Goal: Task Accomplishment & Management: Use online tool/utility

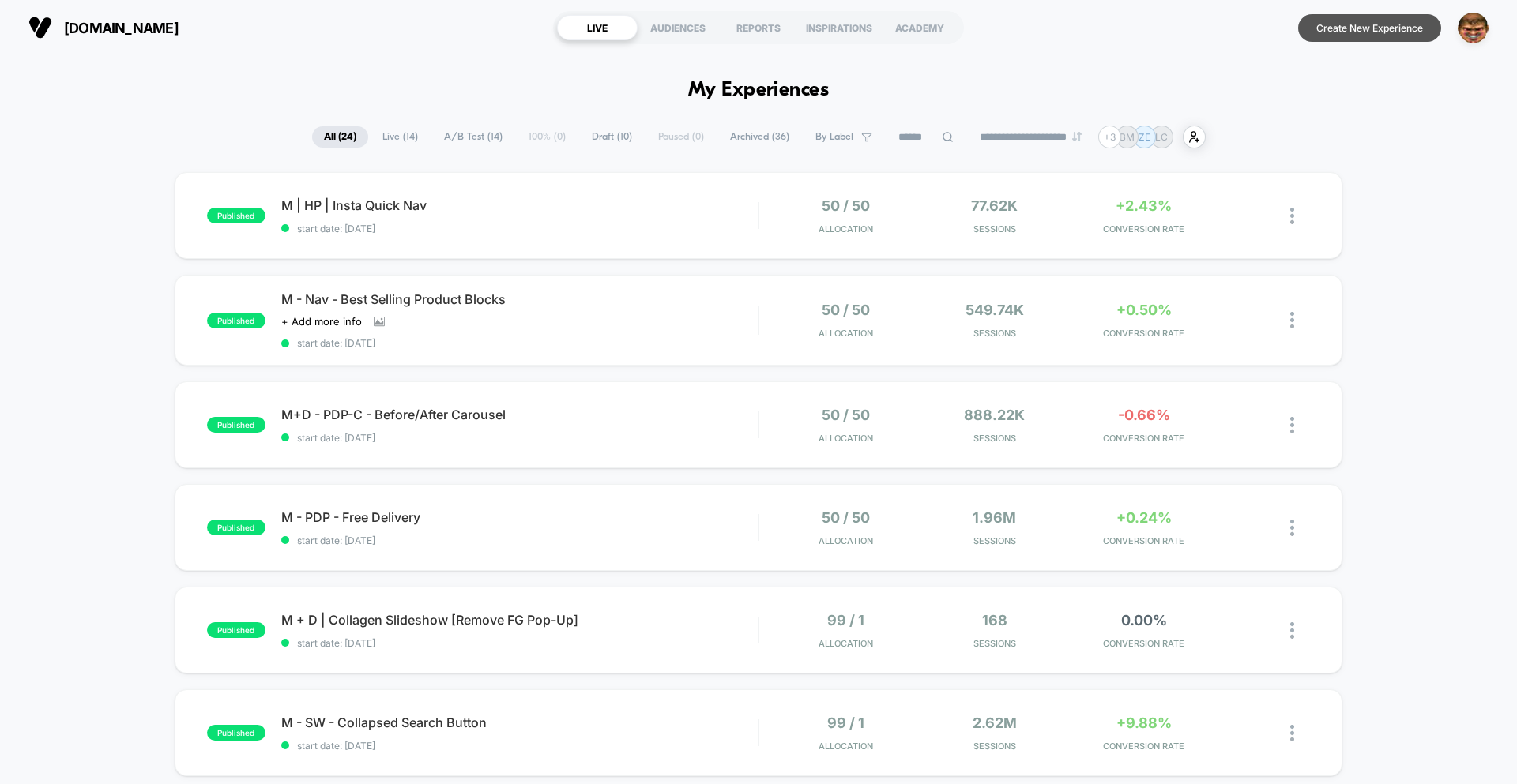
click at [1333, 35] on button "Create New Experience" at bounding box center [1369, 28] width 143 height 28
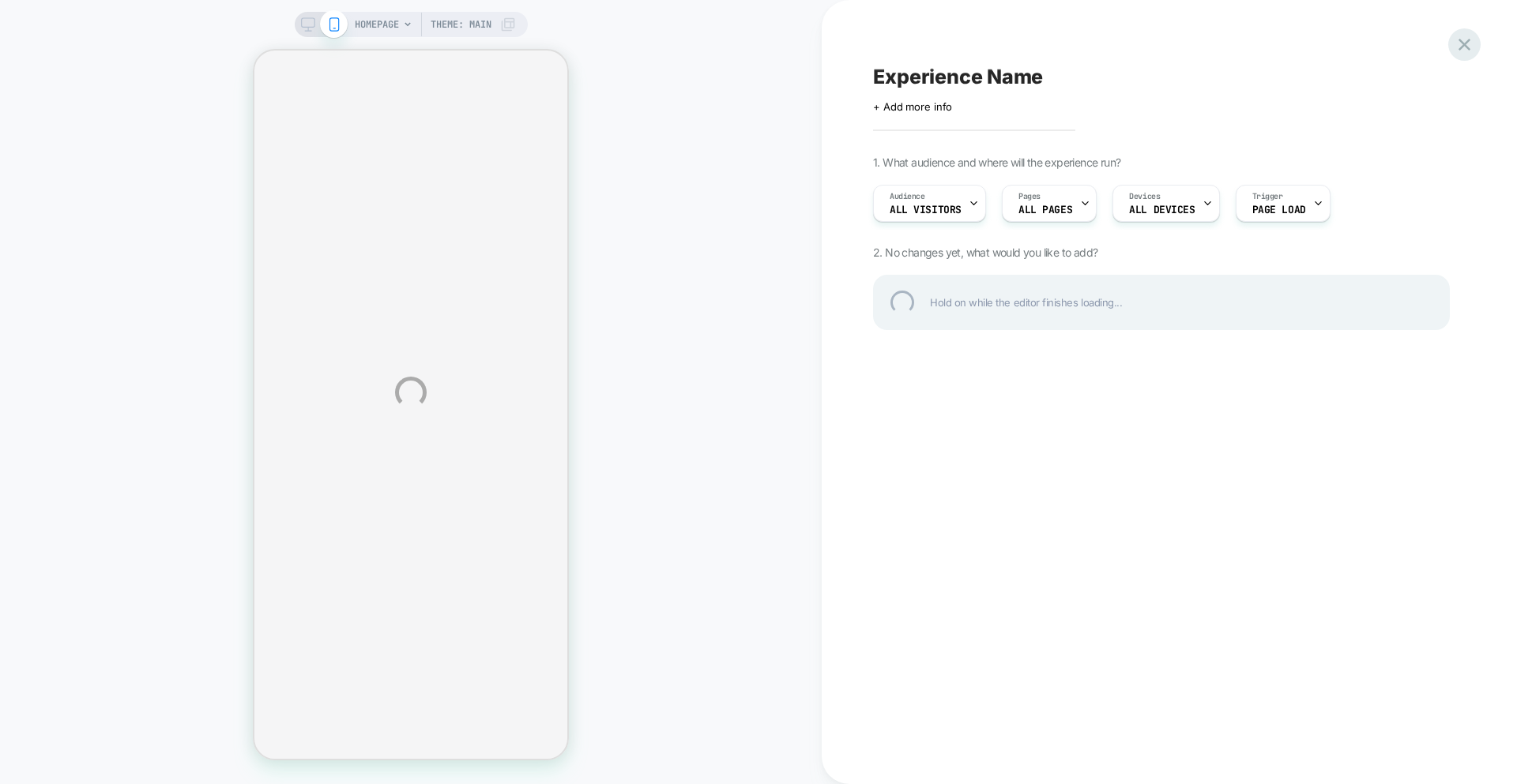
click at [1460, 47] on div at bounding box center [1464, 45] width 32 height 32
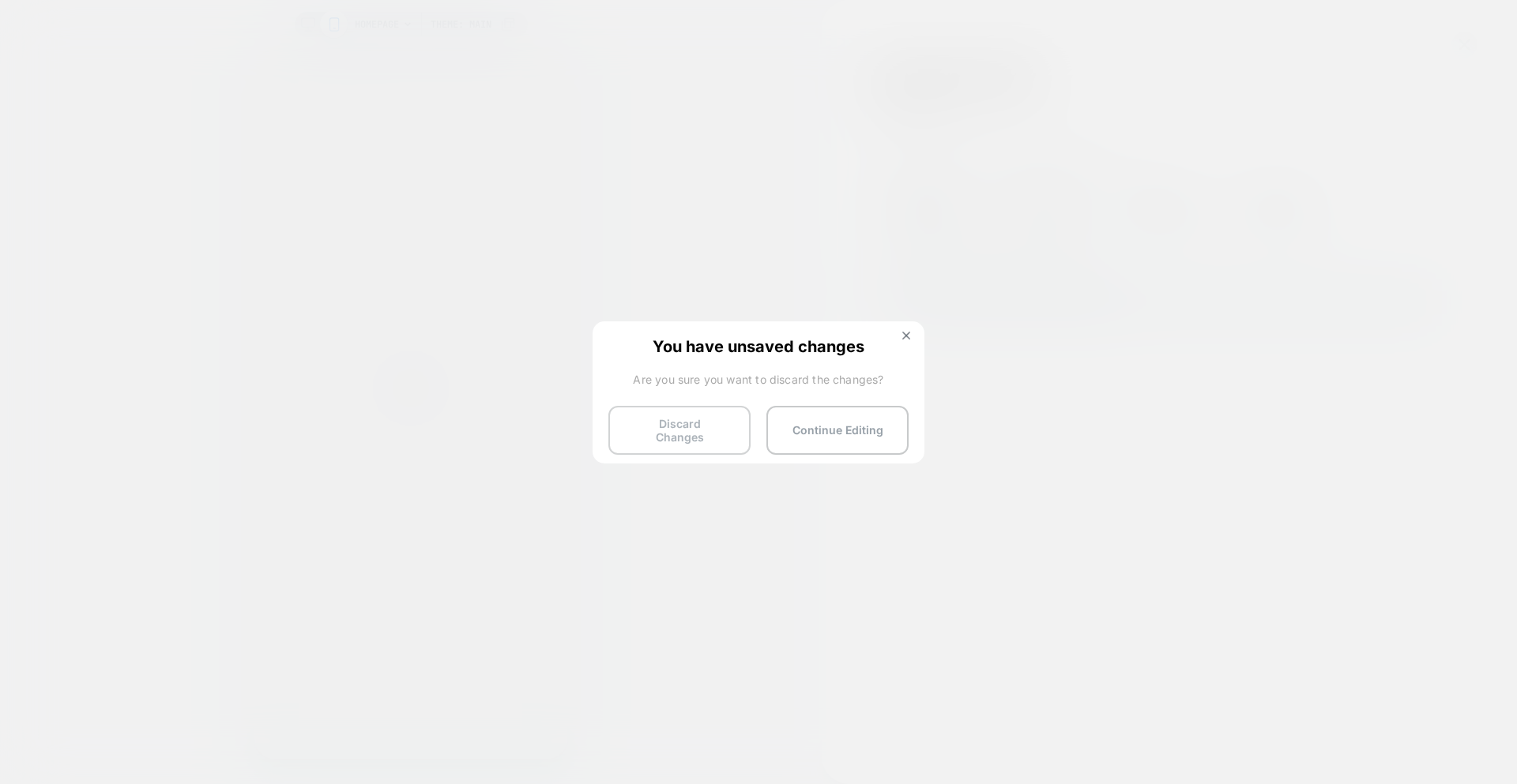
click at [692, 425] on button "Discard Changes" at bounding box center [679, 430] width 142 height 49
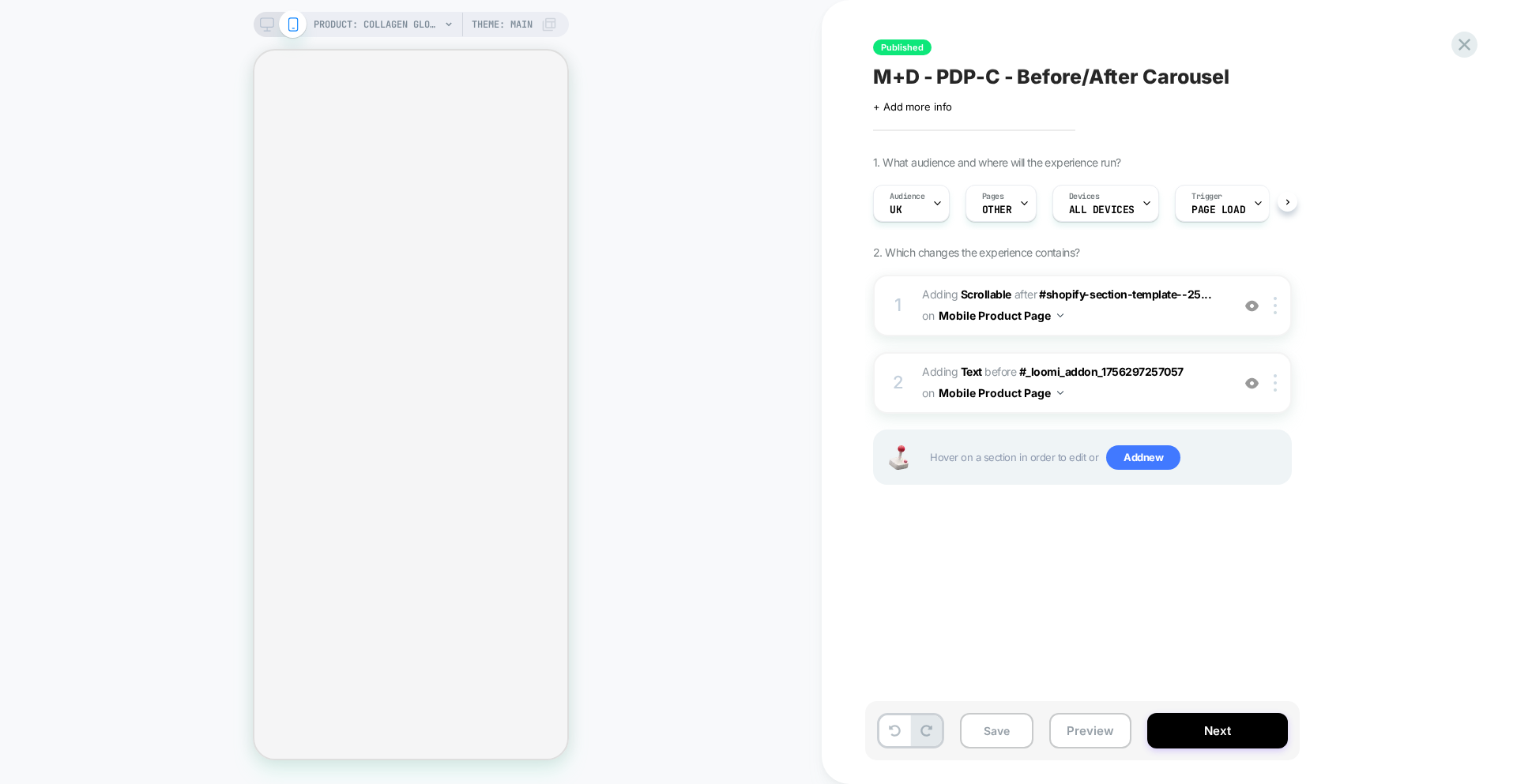
scroll to position [0, 1]
select select "**********"
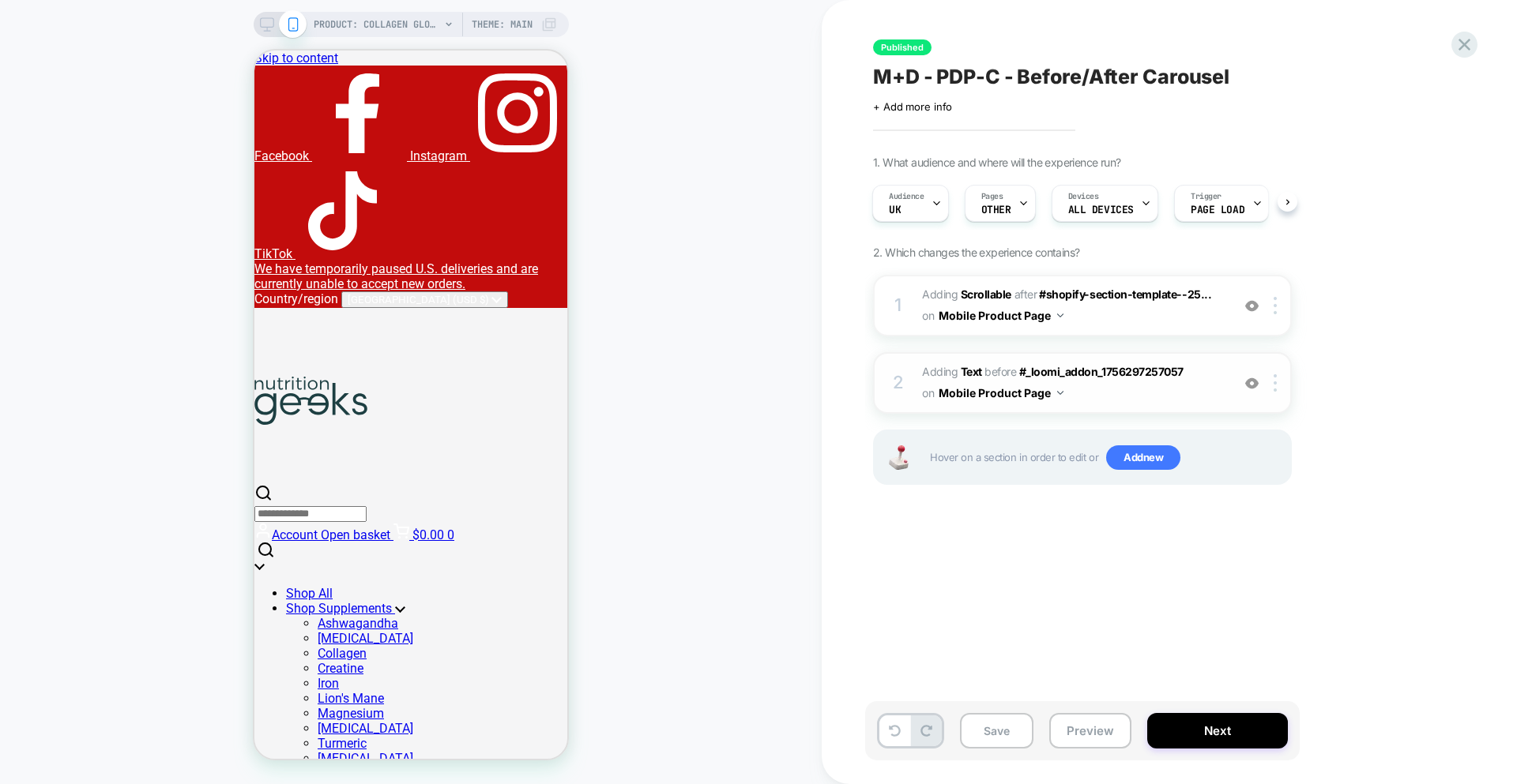
scroll to position [0, 0]
click at [1122, 325] on span "#_loomi_addon_1756297257057 Adding Scrollable AFTER #shopify-section-template--…" at bounding box center [1072, 306] width 301 height 43
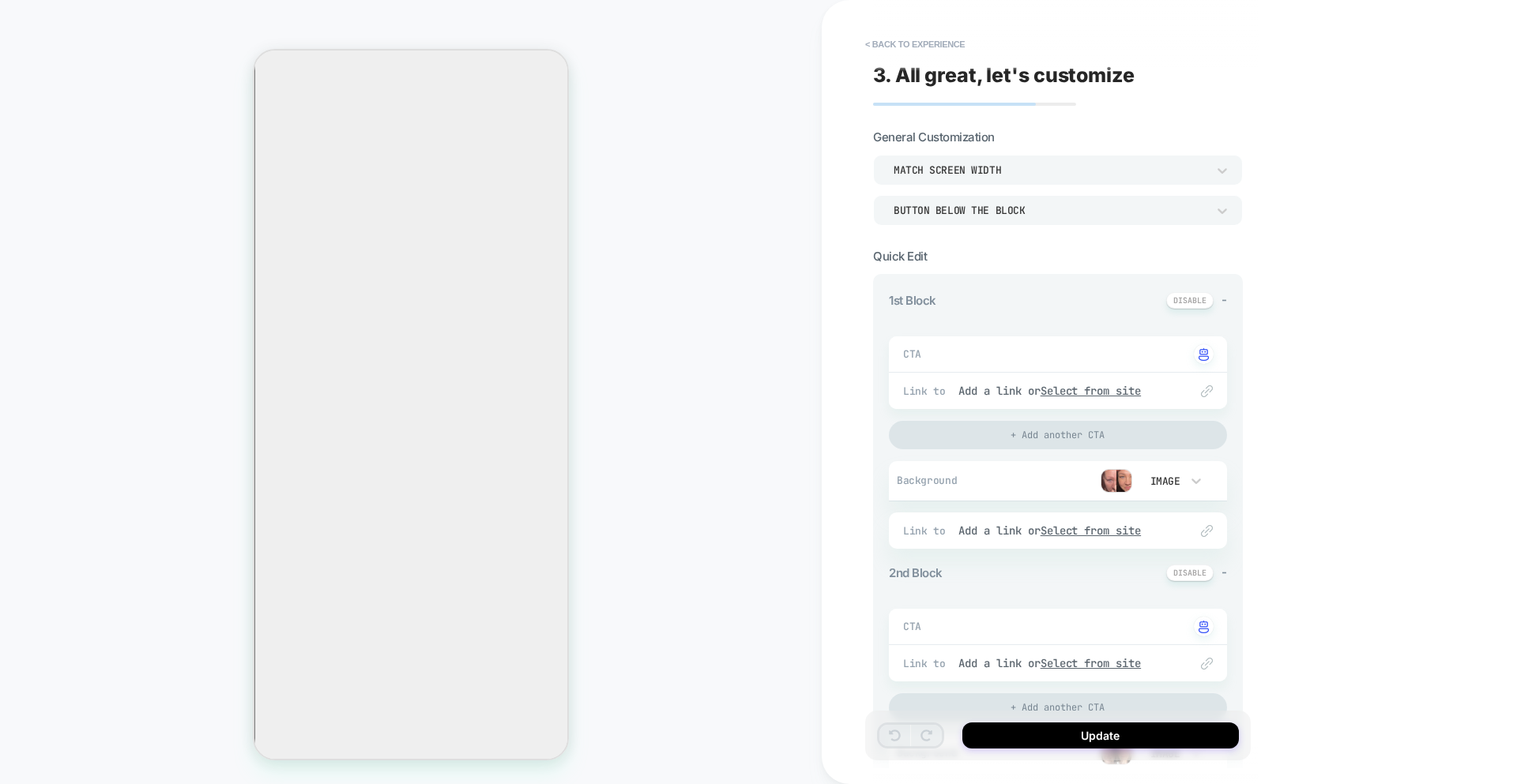
scroll to position [2026, 0]
click at [922, 41] on button "< Back to experience" at bounding box center [914, 44] width 116 height 25
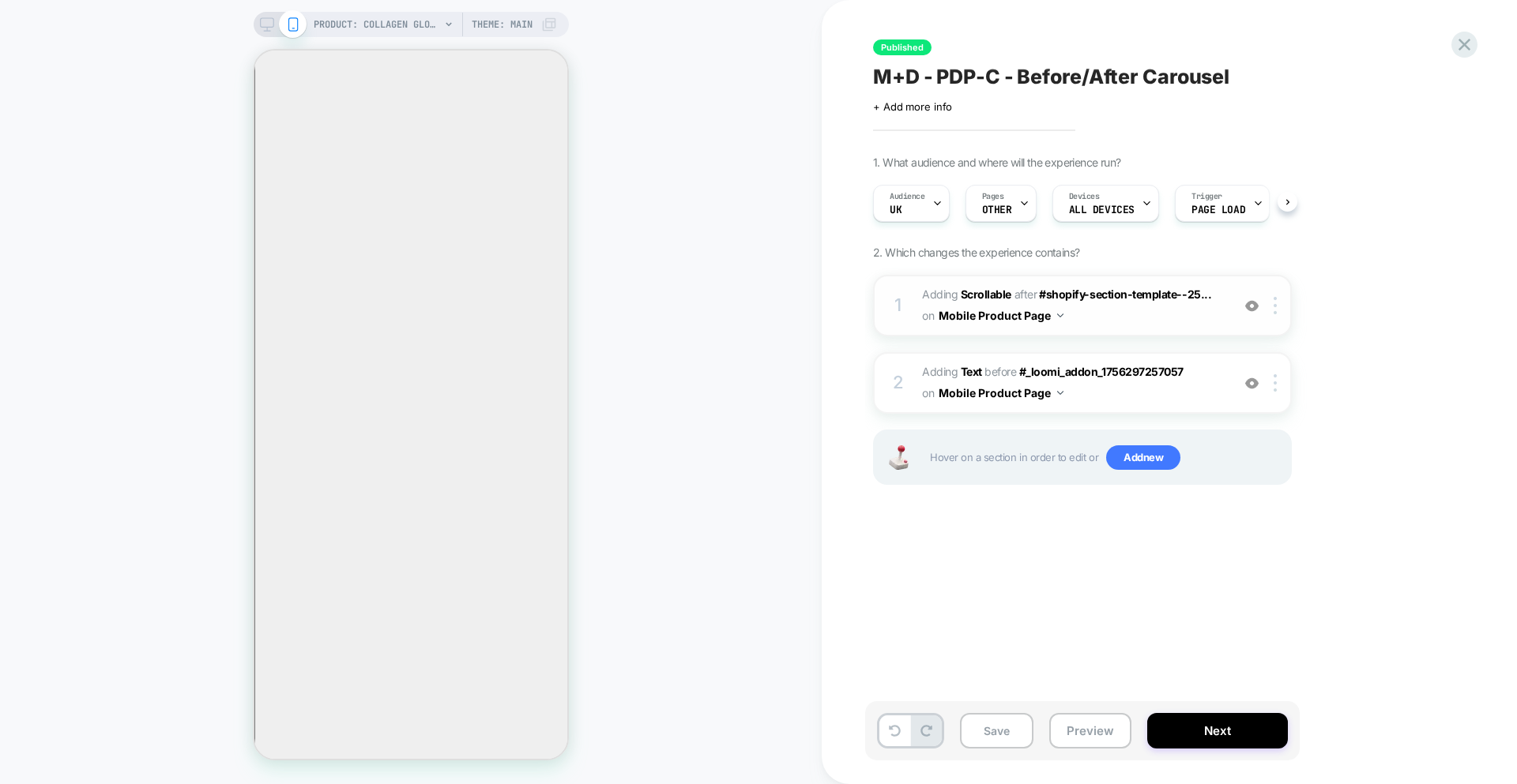
scroll to position [0, 1]
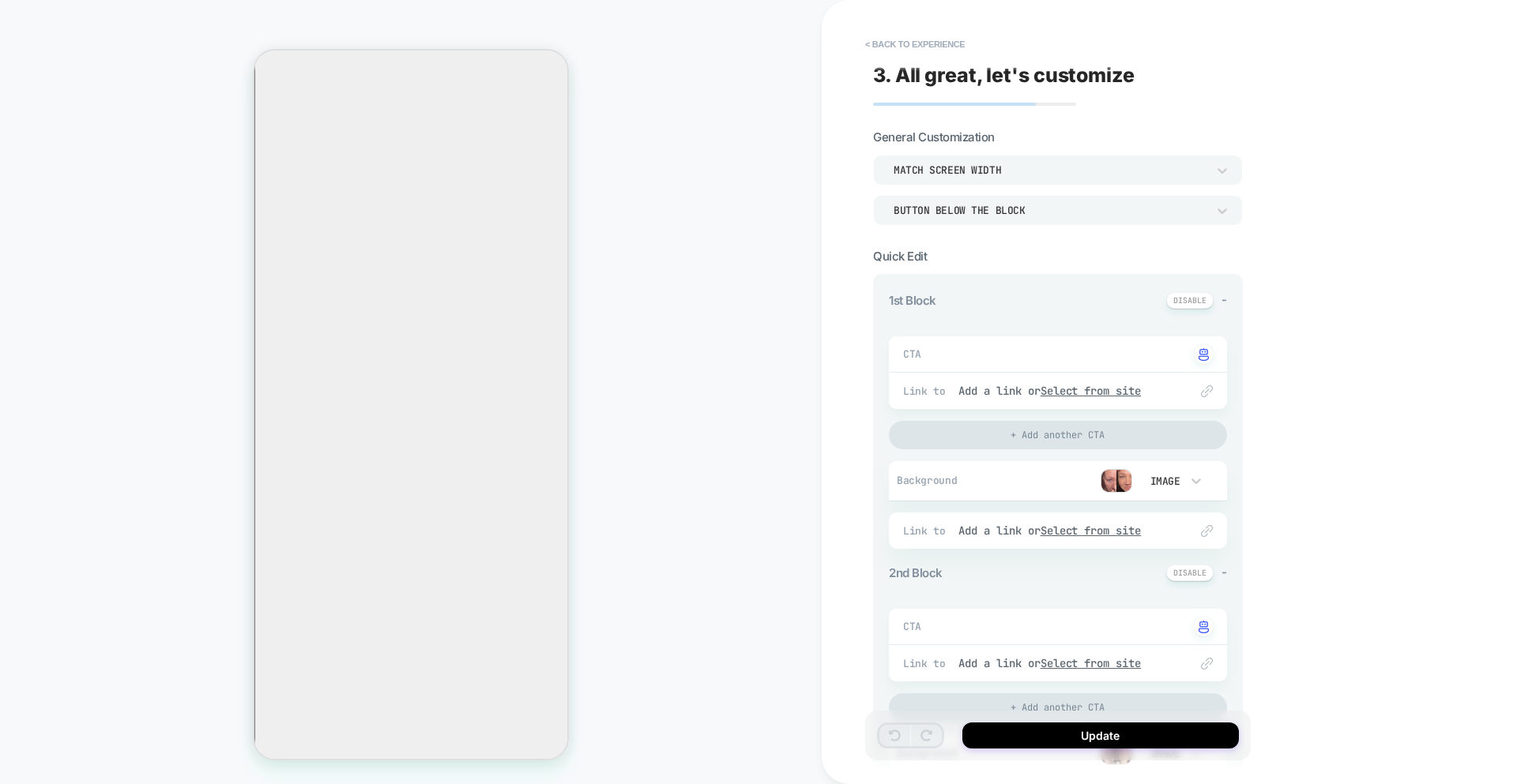
click at [1117, 478] on img at bounding box center [1116, 481] width 31 height 23
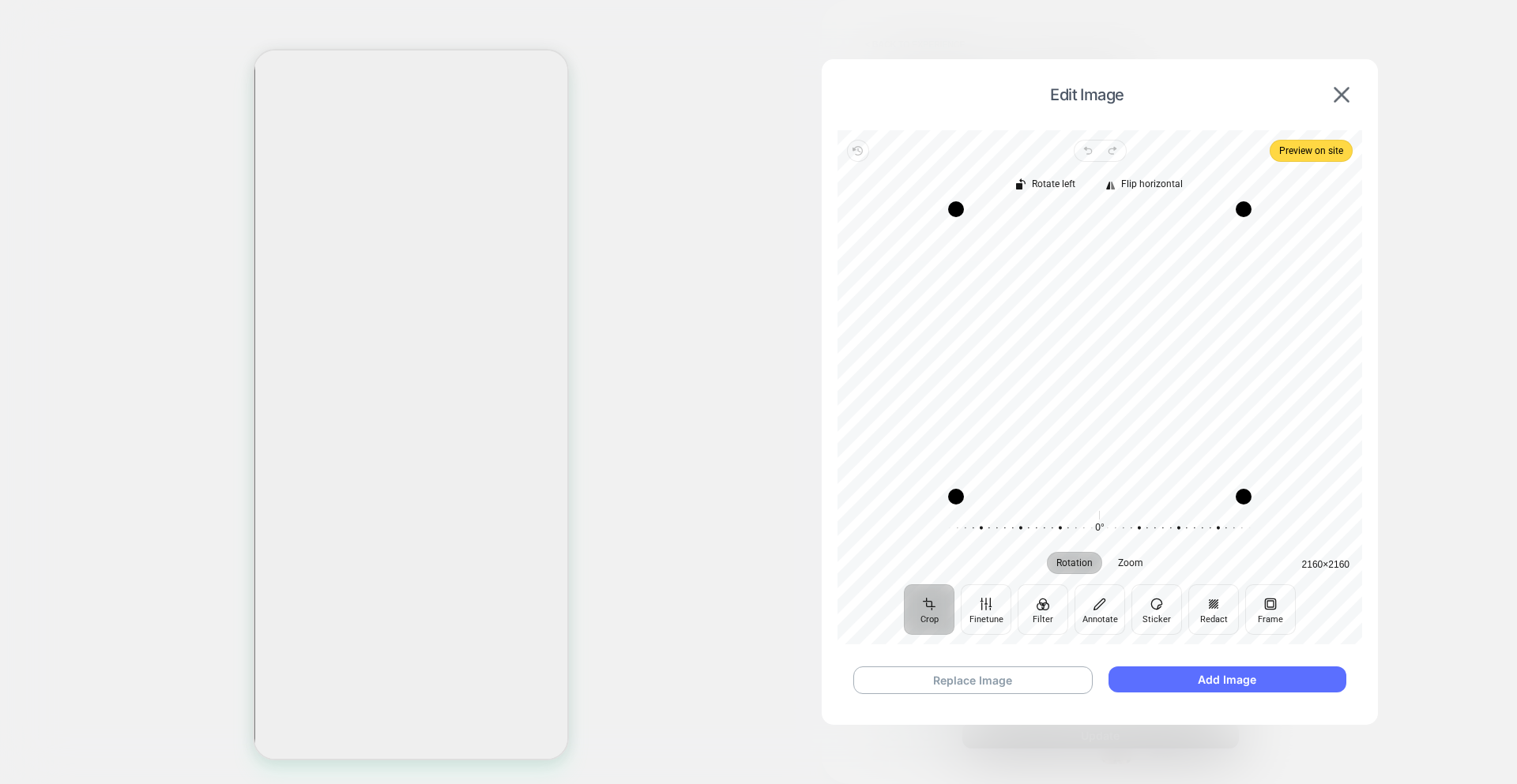
click at [1189, 673] on button "Add Image" at bounding box center [1227, 678] width 237 height 26
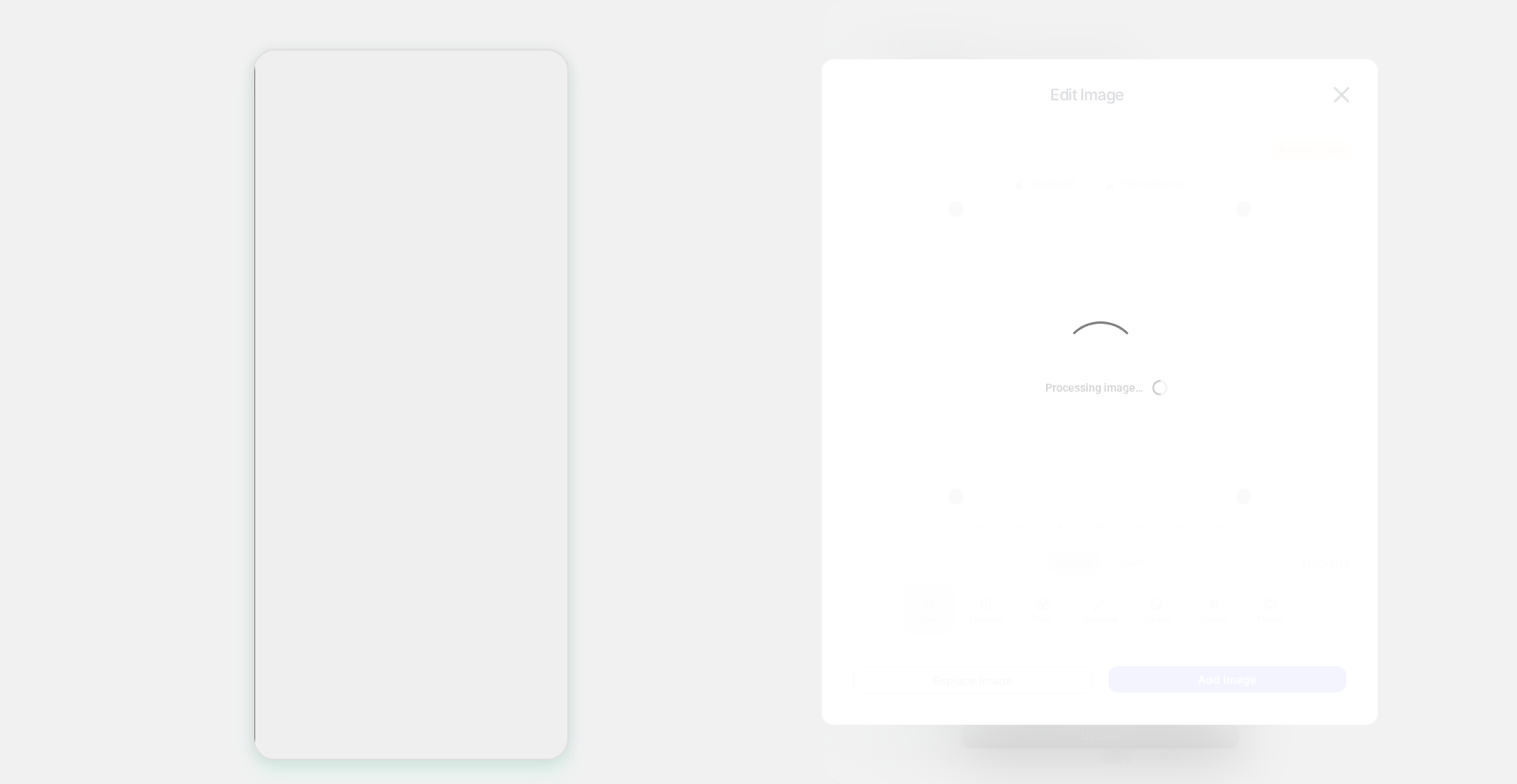
type textarea "*"
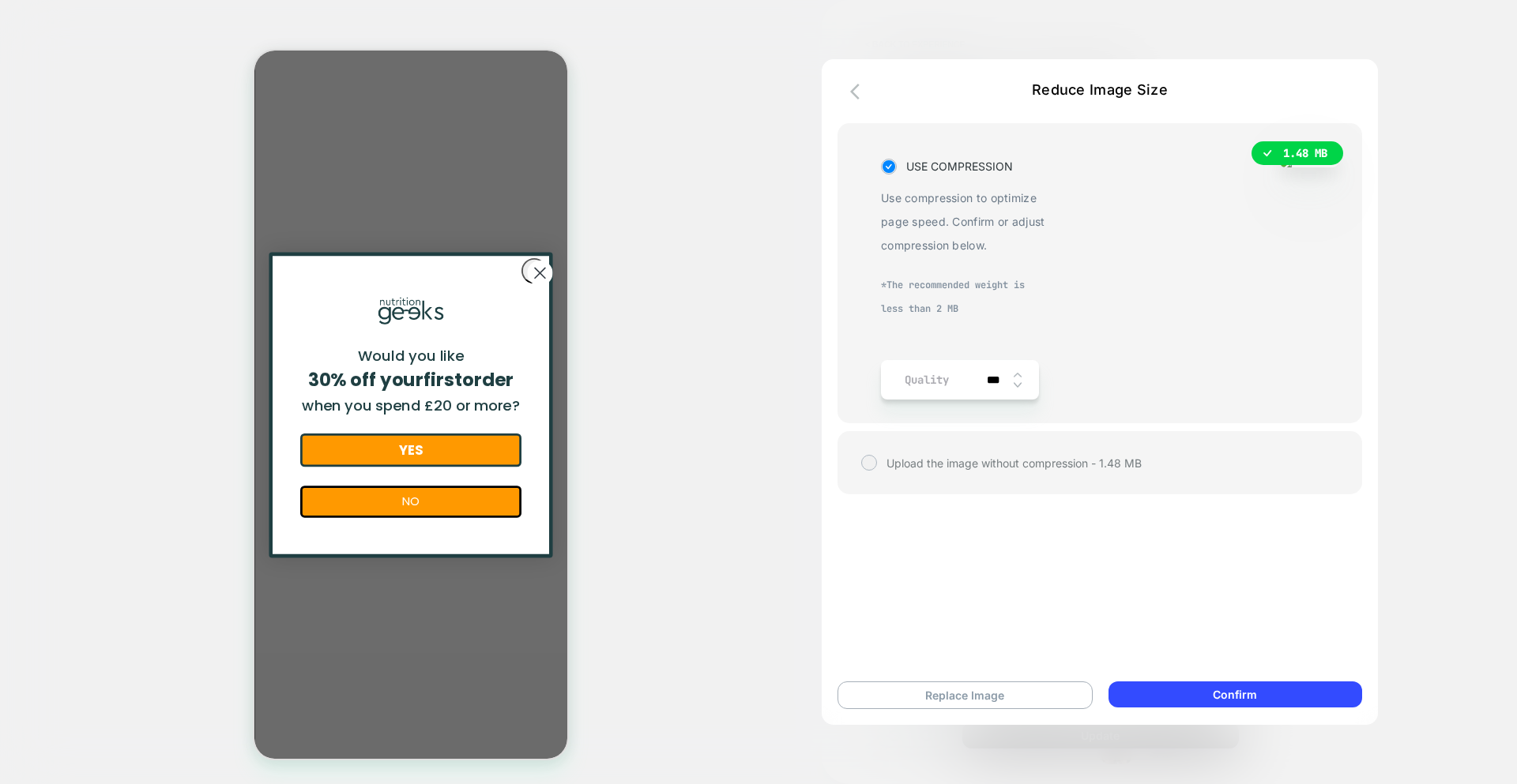
click at [1016, 386] on img at bounding box center [1017, 385] width 8 height 6
type input "***"
click at [534, 276] on circle "Close dialog" at bounding box center [539, 272] width 24 height 24
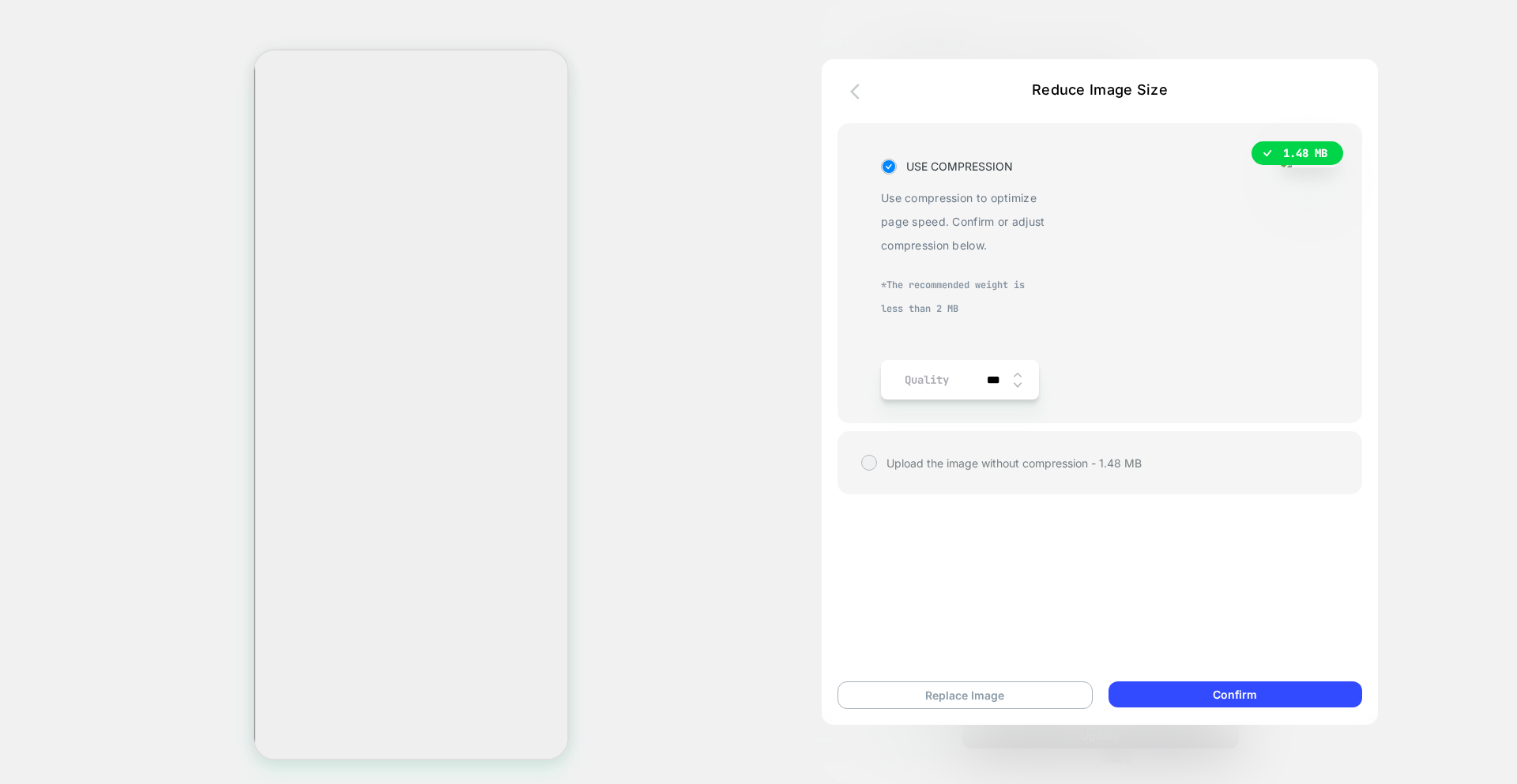
click at [847, 90] on button "button" at bounding box center [860, 93] width 29 height 23
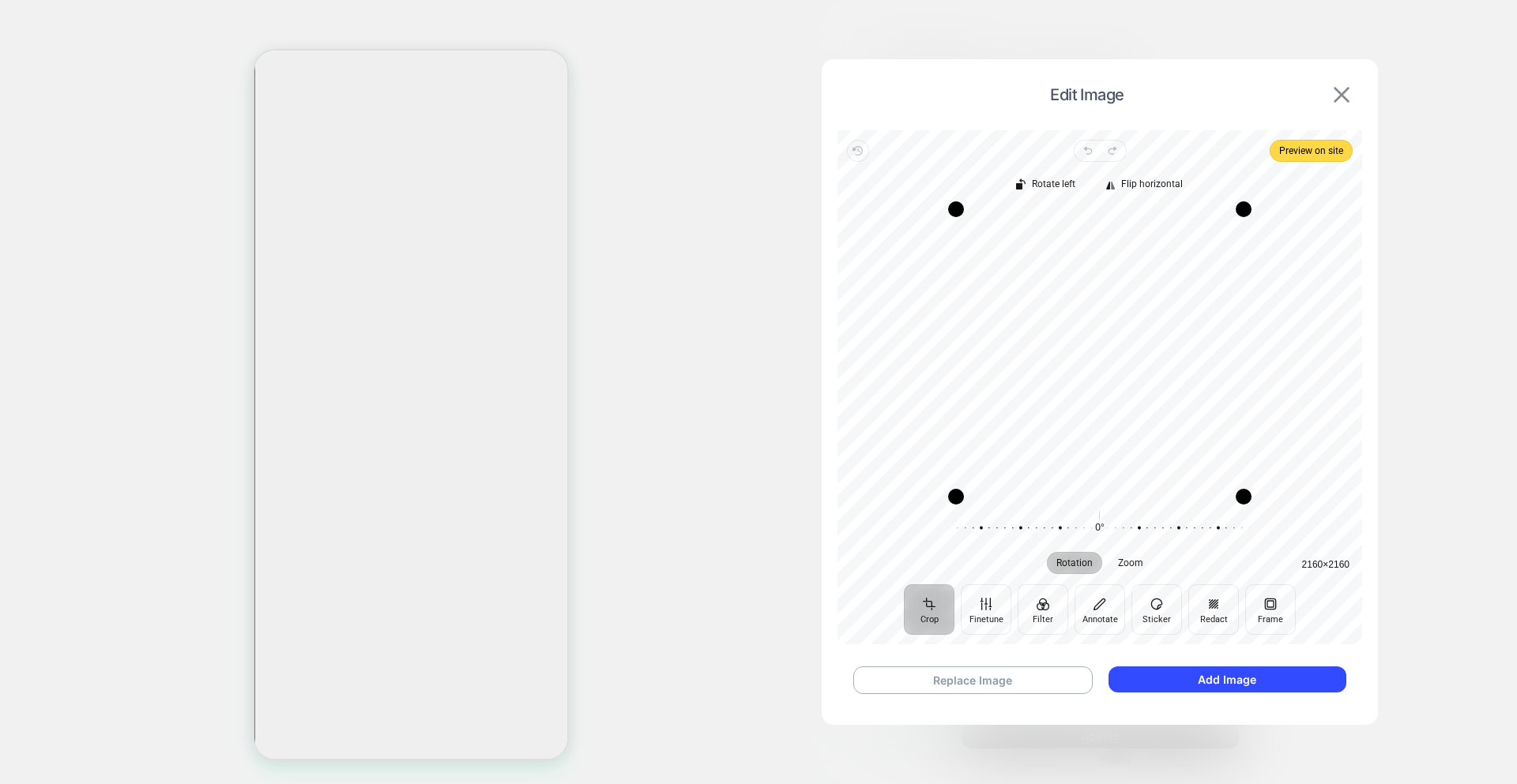
click at [1345, 98] on img at bounding box center [1341, 95] width 16 height 16
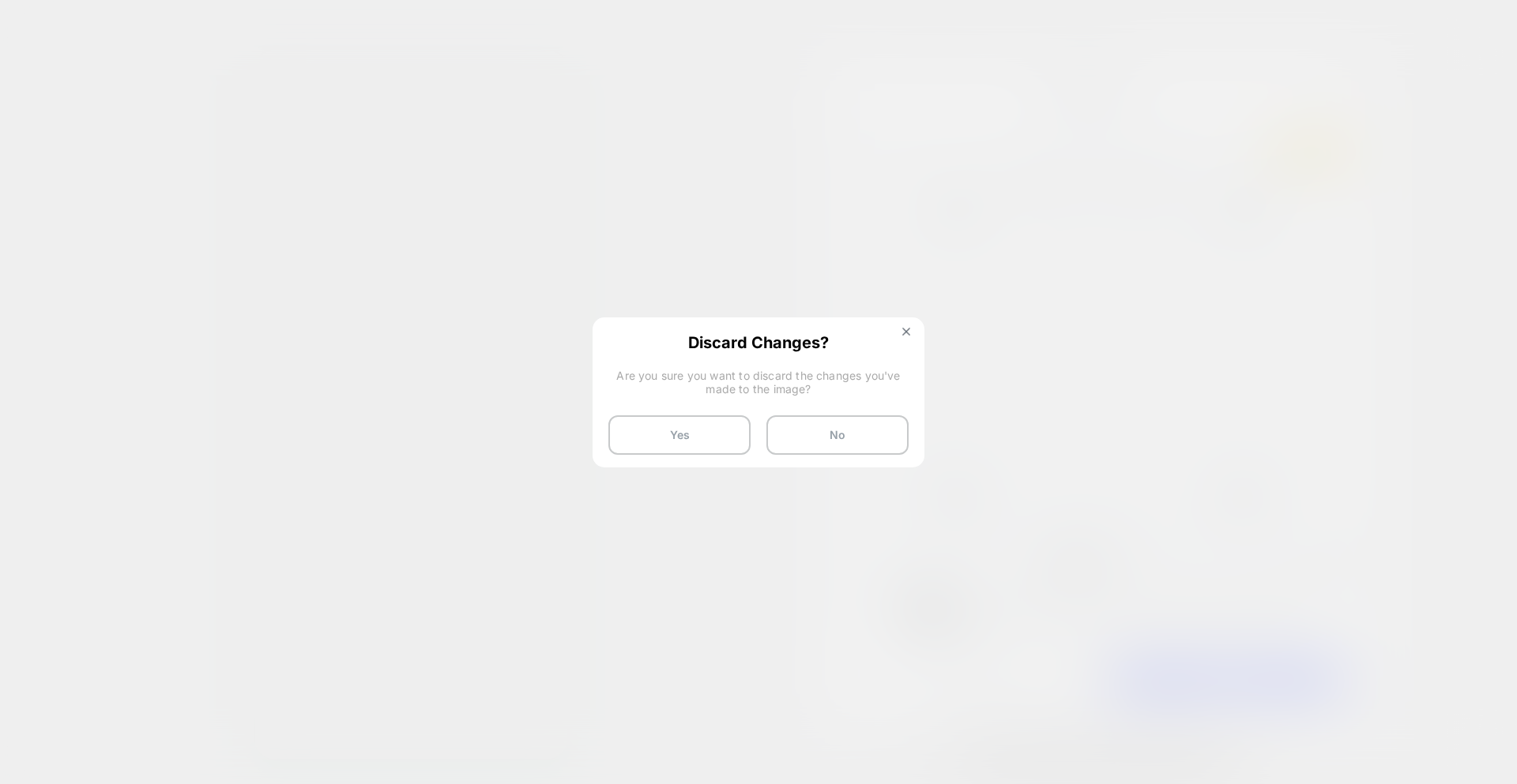
click at [670, 439] on button "Yes" at bounding box center [679, 435] width 142 height 39
type textarea "*"
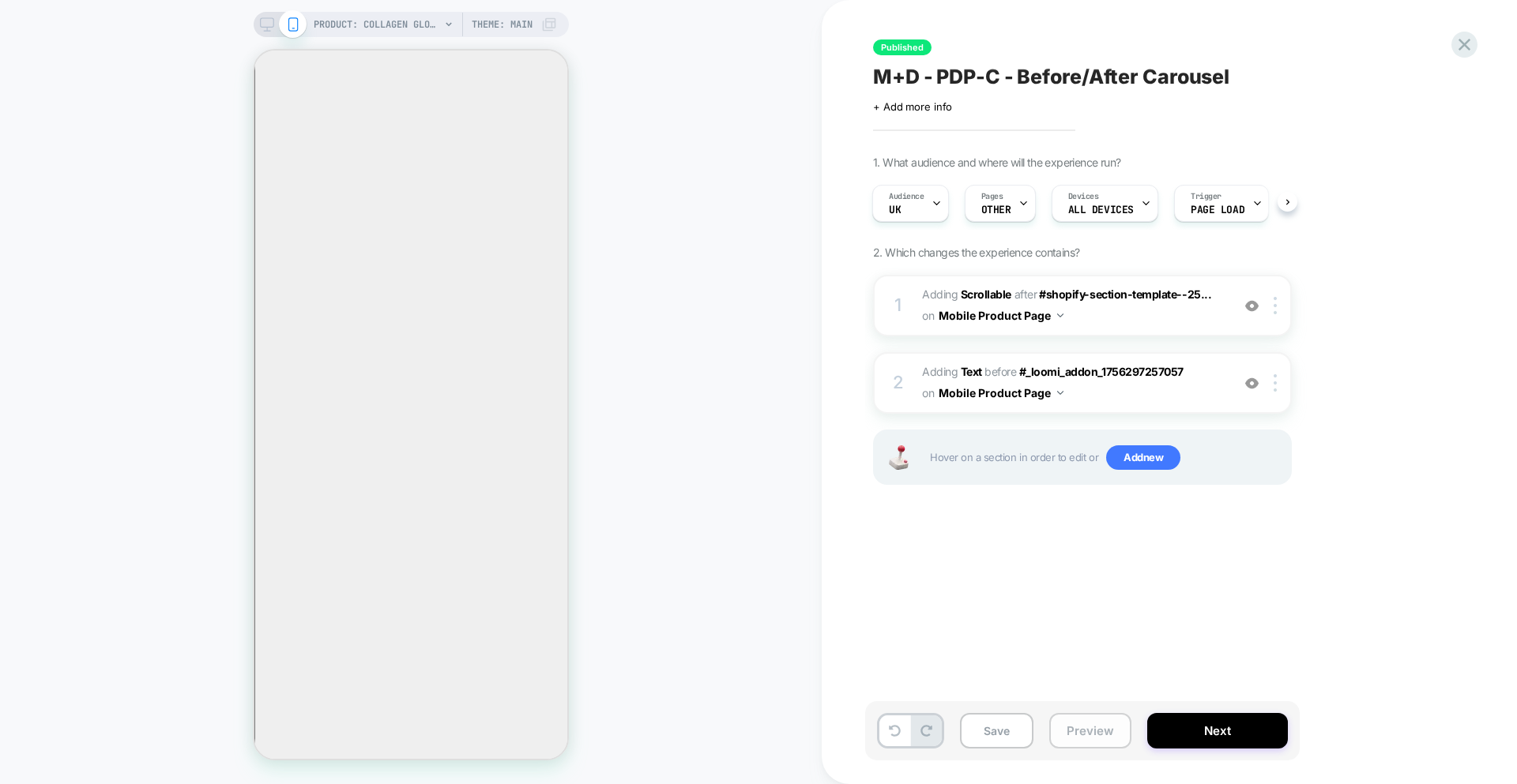
click at [1084, 724] on button "Preview" at bounding box center [1090, 730] width 82 height 36
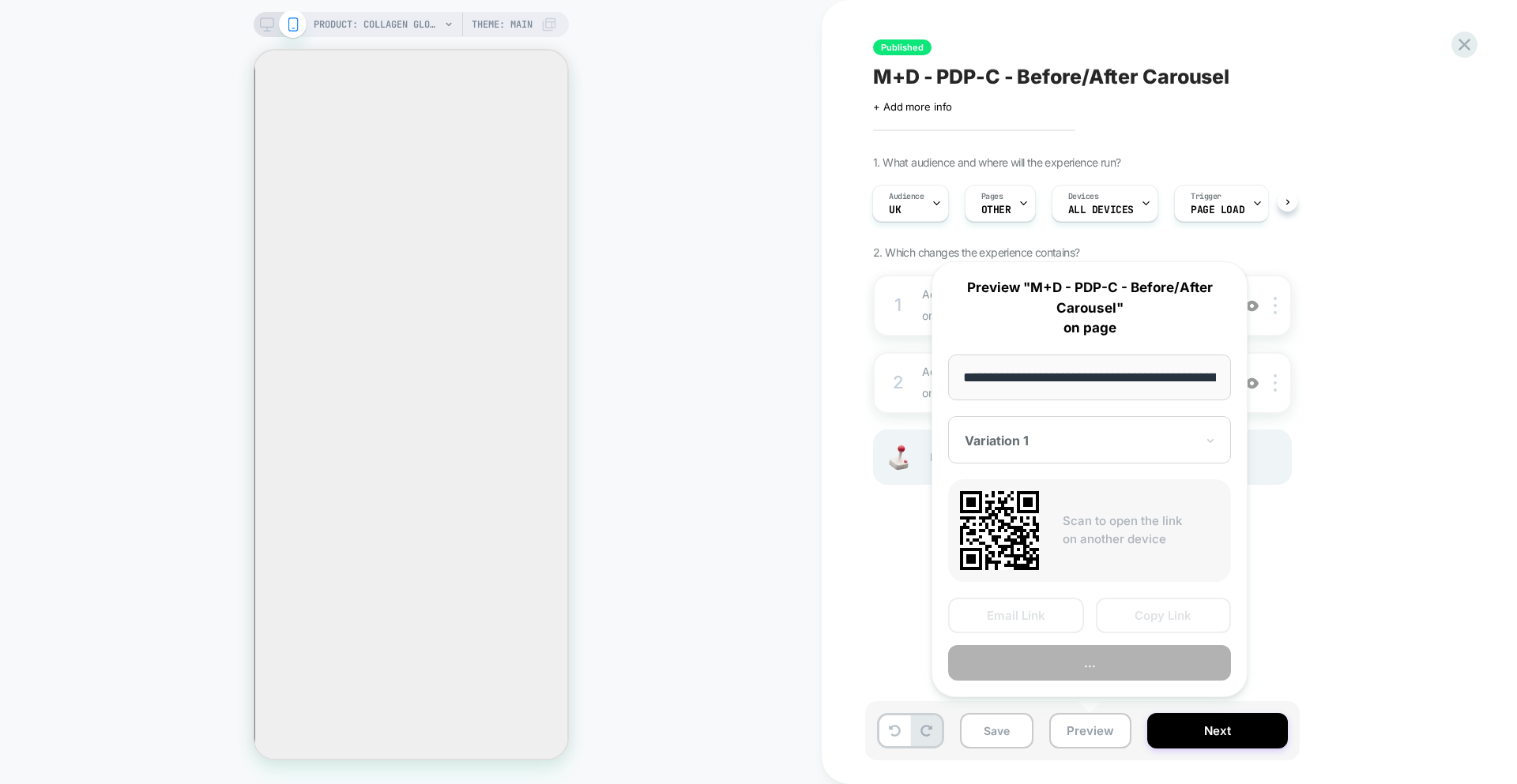
scroll to position [0, 233]
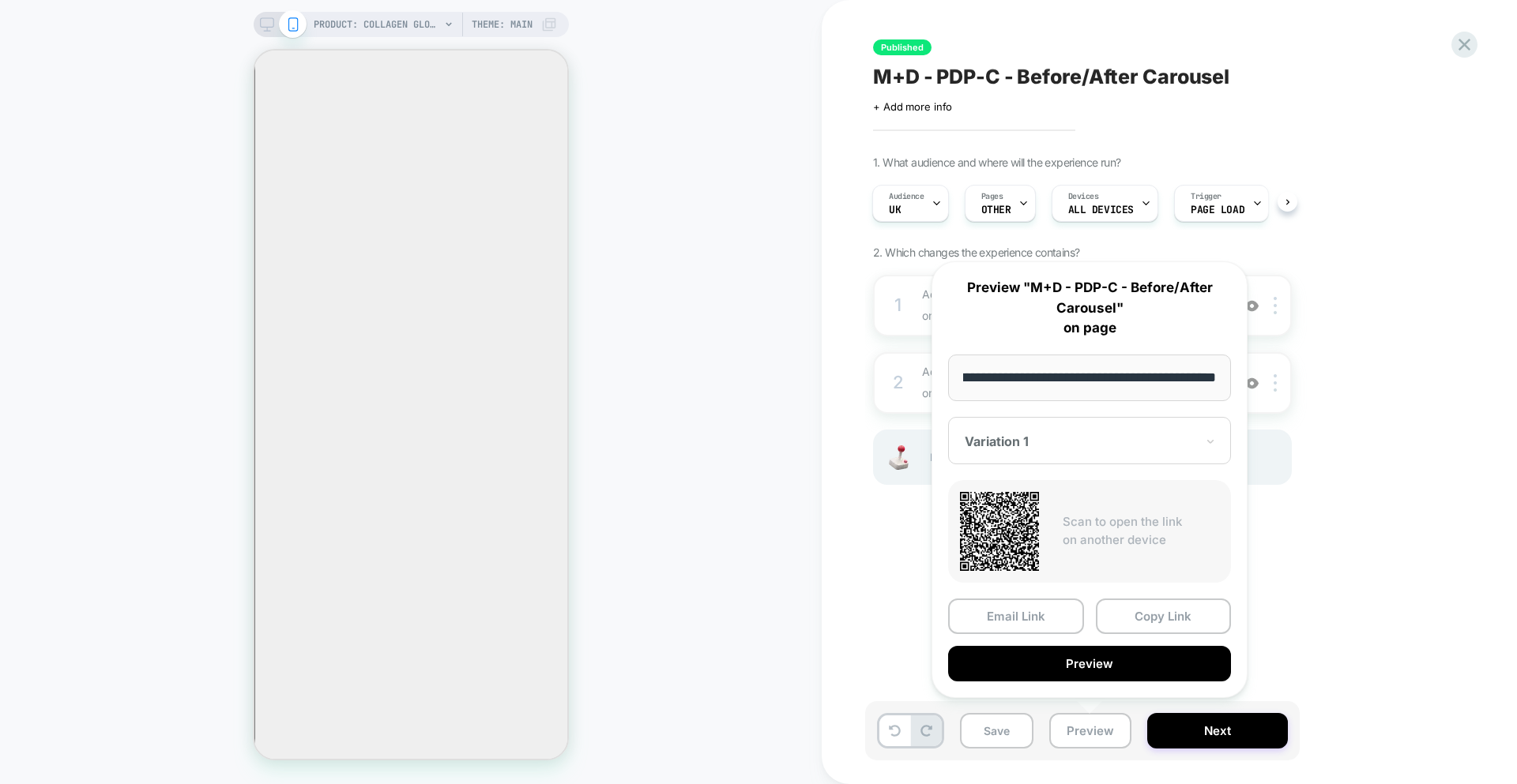
click at [1022, 669] on button "Preview" at bounding box center [1089, 664] width 283 height 36
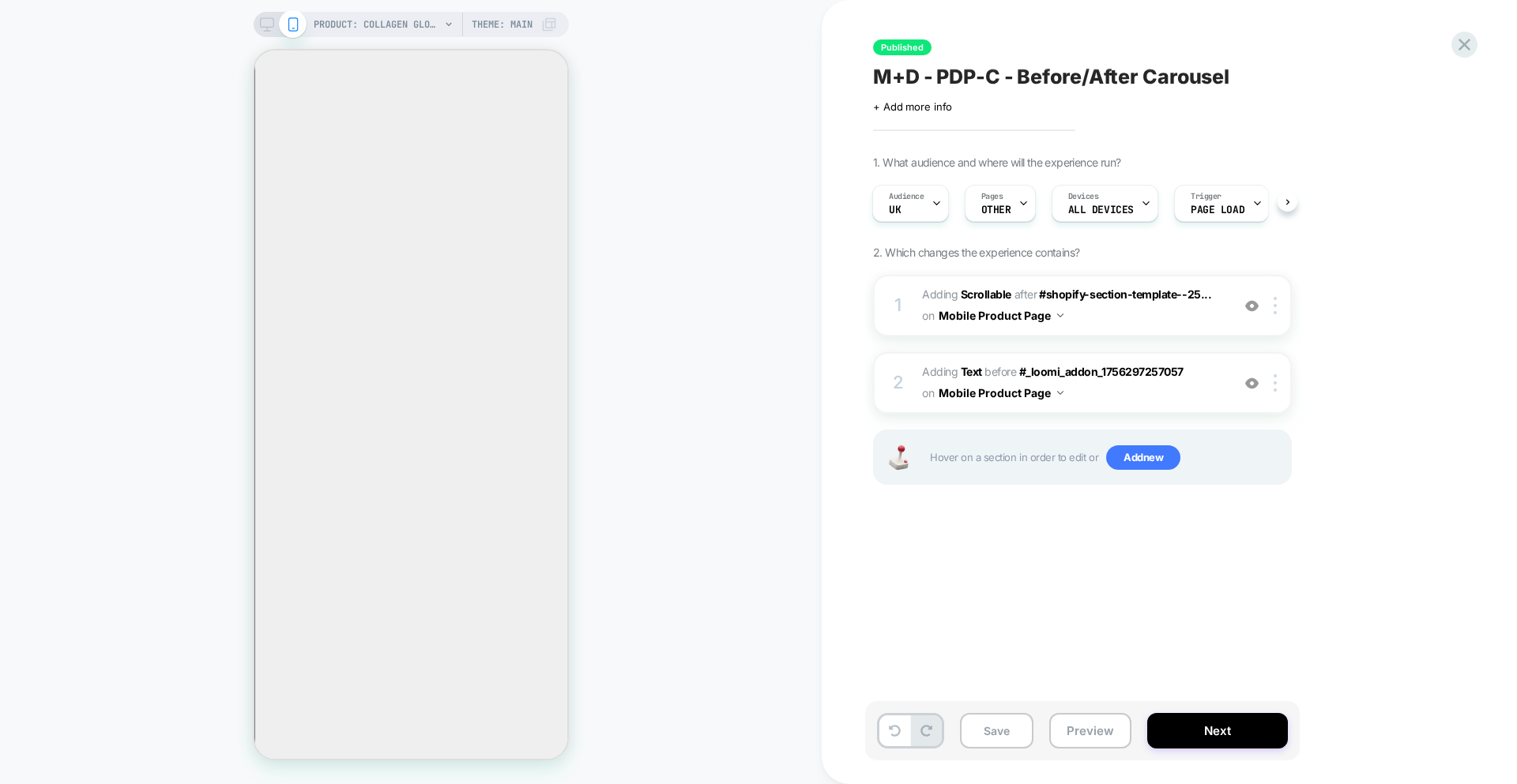
click at [655, 219] on div "PRODUCT: Collagen Glow Up Powder PRODUCT: Collagen Glow Up Powder Theme: MAIN" at bounding box center [410, 392] width 821 height 753
